Goal: Task Accomplishment & Management: Use online tool/utility

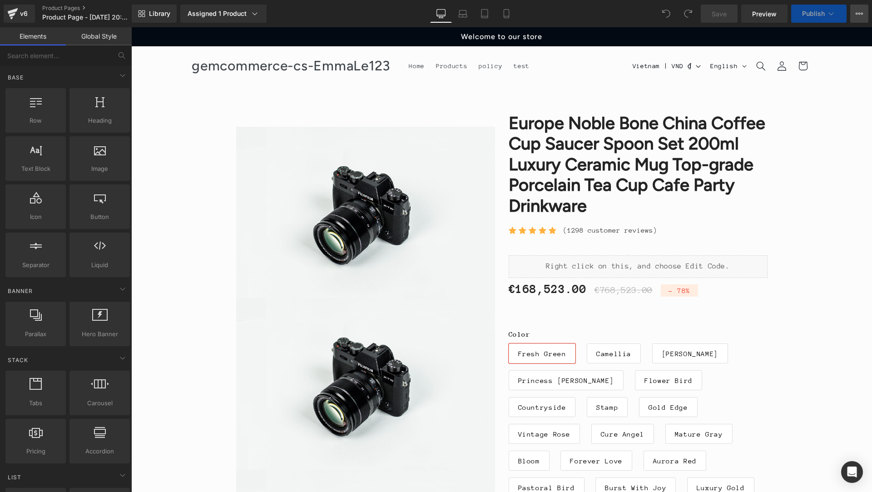
click at [857, 17] on button "View Live Page View with current Template Save Template to Library Schedule Pub…" at bounding box center [859, 14] width 18 height 18
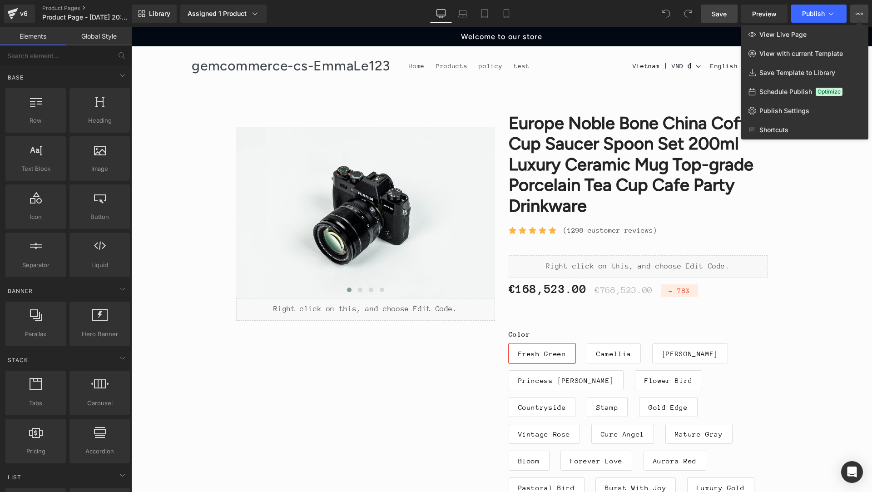
click at [712, 16] on span "Save" at bounding box center [718, 14] width 15 height 10
click at [209, 104] on div at bounding box center [501, 259] width 740 height 464
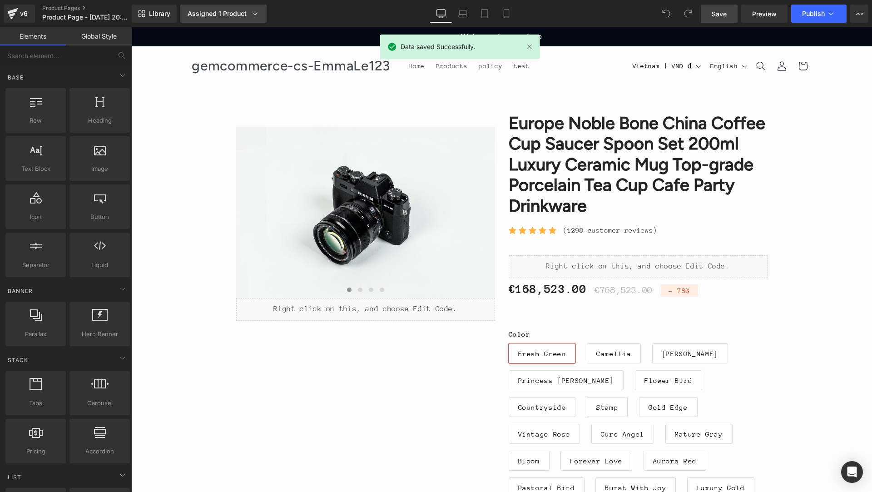
click at [259, 17] on link "Assigned 1 Product" at bounding box center [223, 14] width 86 height 18
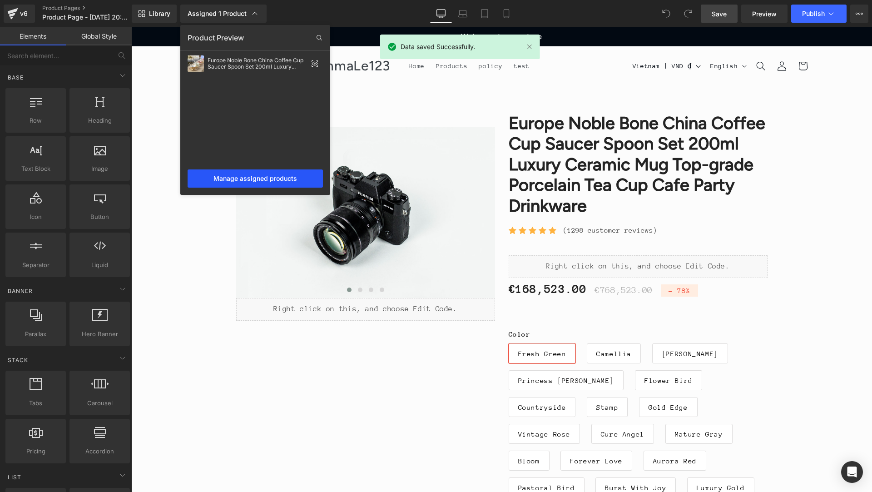
click at [289, 177] on div "Manage assigned products" at bounding box center [254, 178] width 135 height 18
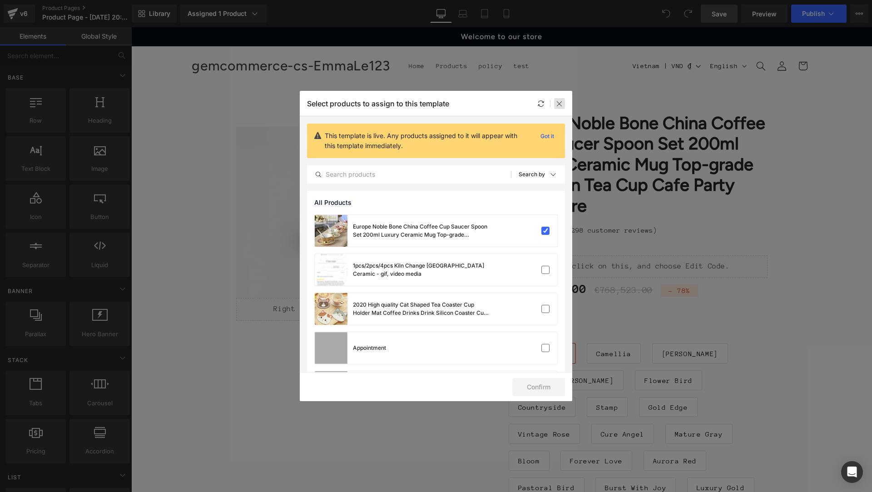
click at [560, 99] on div at bounding box center [559, 103] width 11 height 11
